Goal: Task Accomplishment & Management: Use online tool/utility

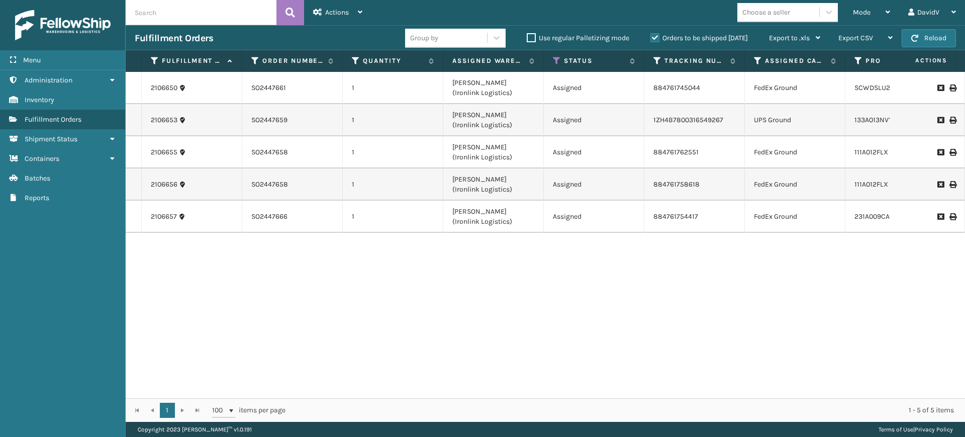
click at [658, 40] on label "Orders to be shipped [DATE]" at bounding box center [698, 38] width 97 height 9
click at [651, 39] on input "Orders to be shipped [DATE]" at bounding box center [650, 35] width 1 height 7
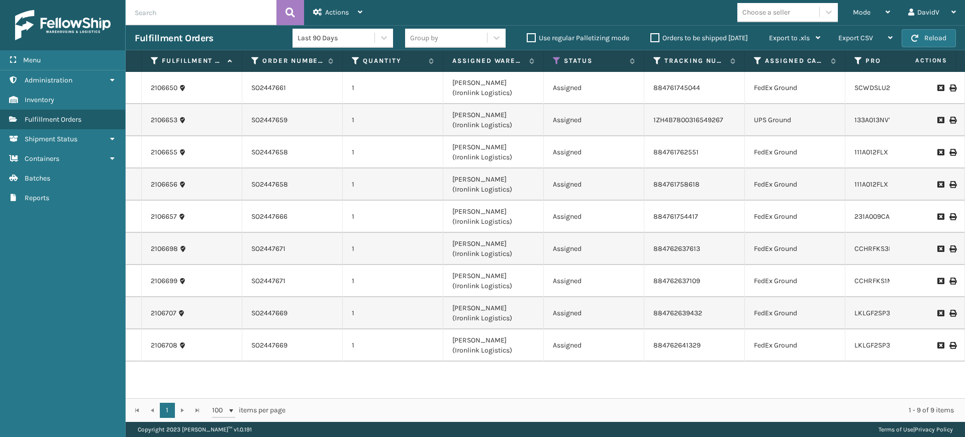
click at [655, 40] on label "Orders to be shipped [DATE]" at bounding box center [698, 38] width 97 height 9
click at [651, 39] on input "Orders to be shipped [DATE]" at bounding box center [650, 35] width 1 height 7
click at [652, 37] on label "Orders to be shipped [DATE]" at bounding box center [698, 38] width 97 height 9
click at [651, 37] on input "Orders to be shipped [DATE]" at bounding box center [650, 35] width 1 height 7
click at [655, 39] on label "Orders to be shipped [DATE]" at bounding box center [698, 38] width 97 height 9
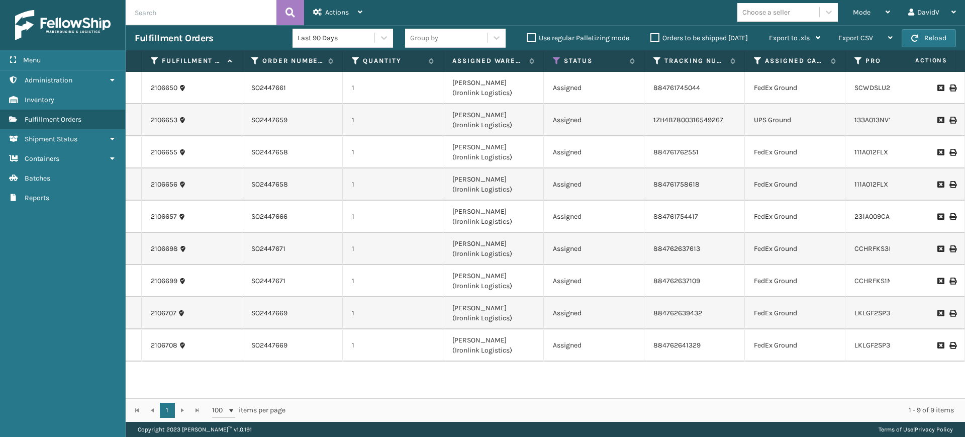
click at [651, 39] on input "Orders to be shipped [DATE]" at bounding box center [650, 35] width 1 height 7
click at [655, 39] on label "Orders to be shipped [DATE]" at bounding box center [698, 38] width 97 height 9
click at [651, 39] on input "Orders to be shipped [DATE]" at bounding box center [650, 35] width 1 height 7
click at [657, 36] on label "Orders to be shipped [DATE]" at bounding box center [698, 38] width 97 height 9
click at [651, 36] on input "Orders to be shipped [DATE]" at bounding box center [650, 35] width 1 height 7
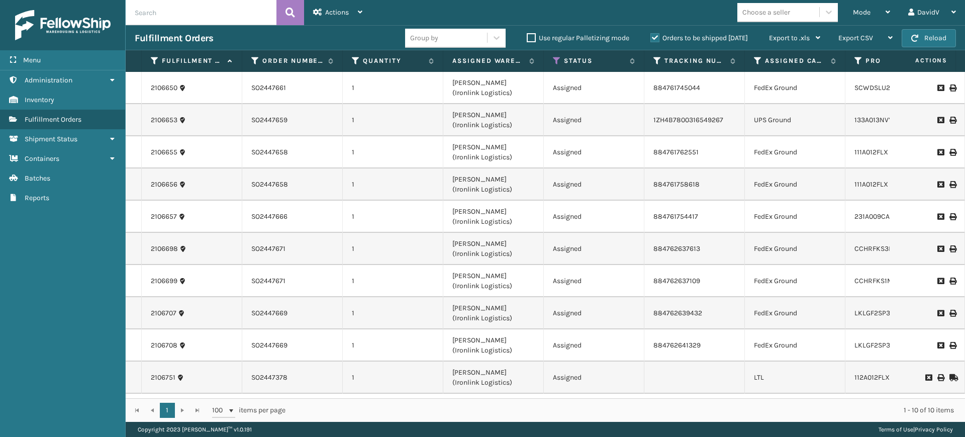
click at [657, 36] on label "Orders to be shipped [DATE]" at bounding box center [698, 38] width 97 height 9
click at [651, 36] on input "Orders to be shipped [DATE]" at bounding box center [650, 35] width 1 height 7
click at [656, 35] on label "Orders to be shipped [DATE]" at bounding box center [698, 38] width 97 height 9
click at [651, 35] on input "Orders to be shipped [DATE]" at bounding box center [650, 35] width 1 height 7
click at [656, 35] on label "Orders to be shipped [DATE]" at bounding box center [698, 38] width 97 height 9
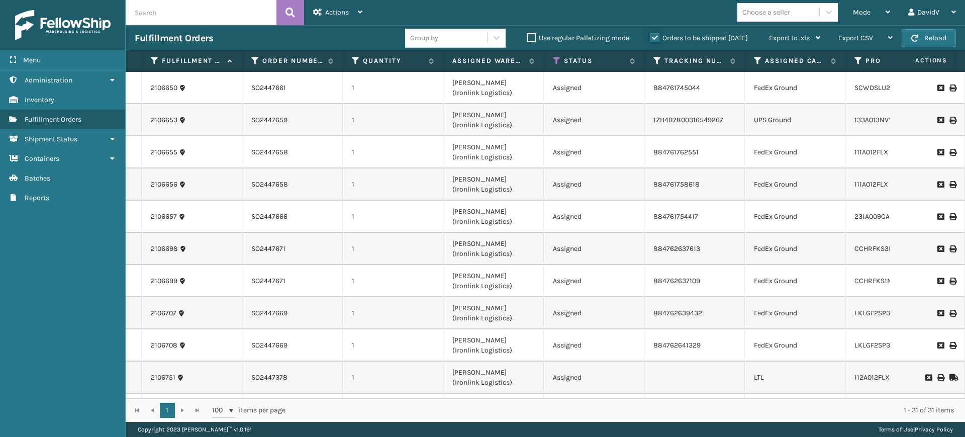
click at [651, 35] on input "Orders to be shipped [DATE]" at bounding box center [650, 35] width 1 height 7
click at [789, 60] on label "Assigned Carrier Service" at bounding box center [795, 60] width 61 height 9
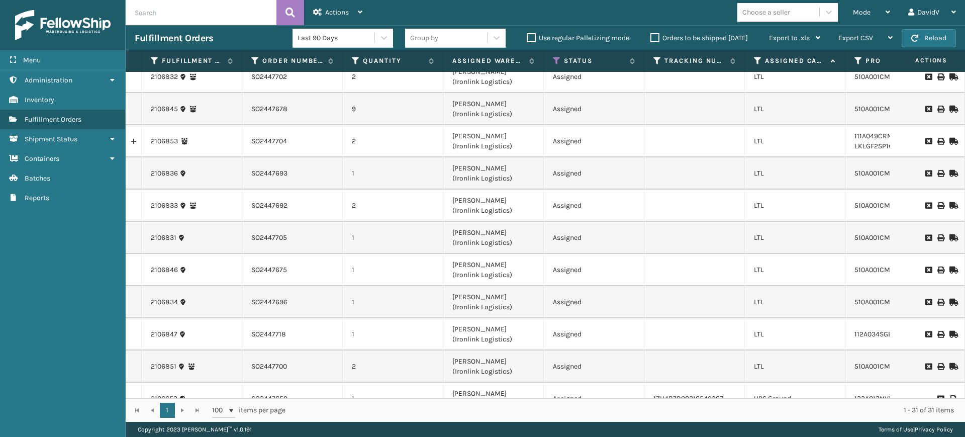
scroll to position [680, 0]
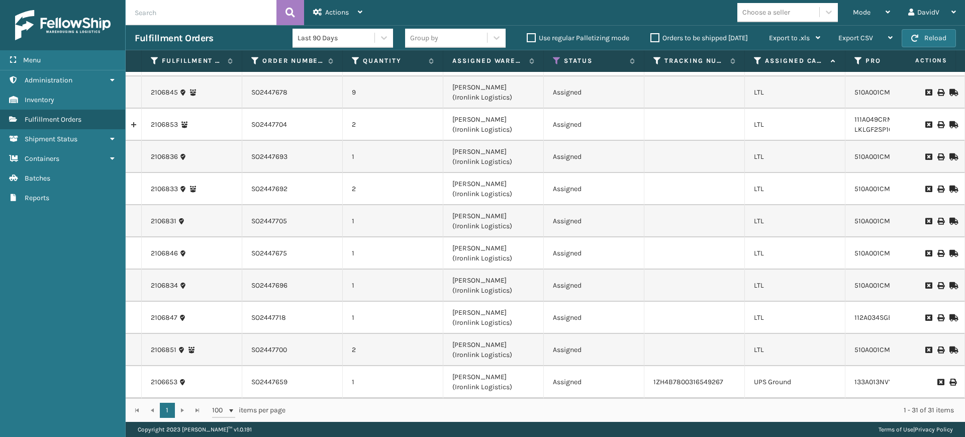
drag, startPoint x: 759, startPoint y: 175, endPoint x: 760, endPoint y: 161, distance: 14.6
click at [759, 173] on td "LTL" at bounding box center [795, 189] width 100 height 32
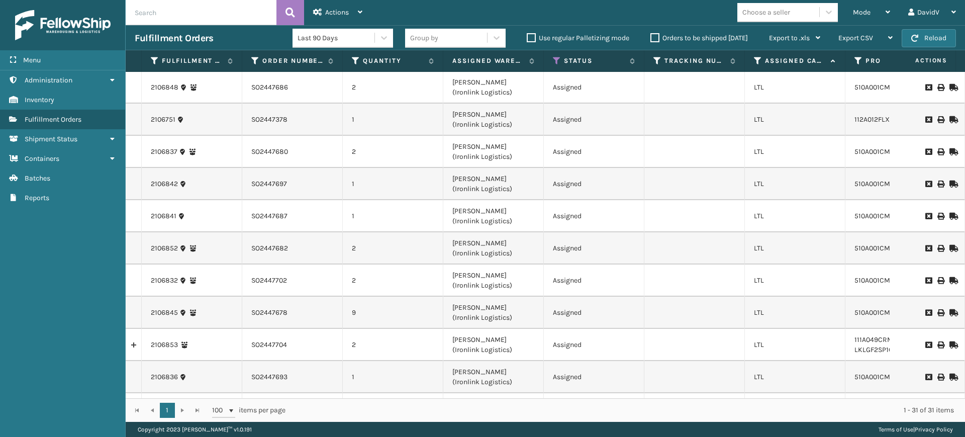
scroll to position [429, 0]
